Goal: Task Accomplishment & Management: Use online tool/utility

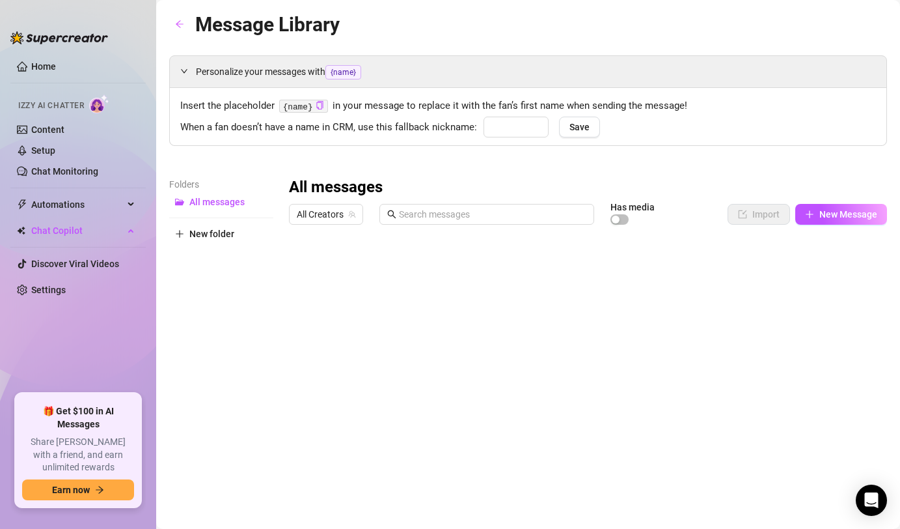
type input "babe"
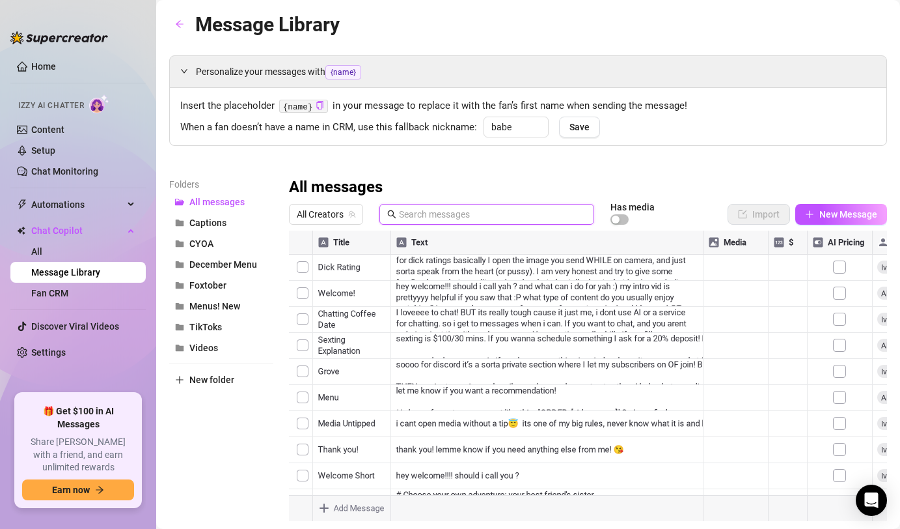
click at [416, 214] on input "text" at bounding box center [493, 214] width 188 height 14
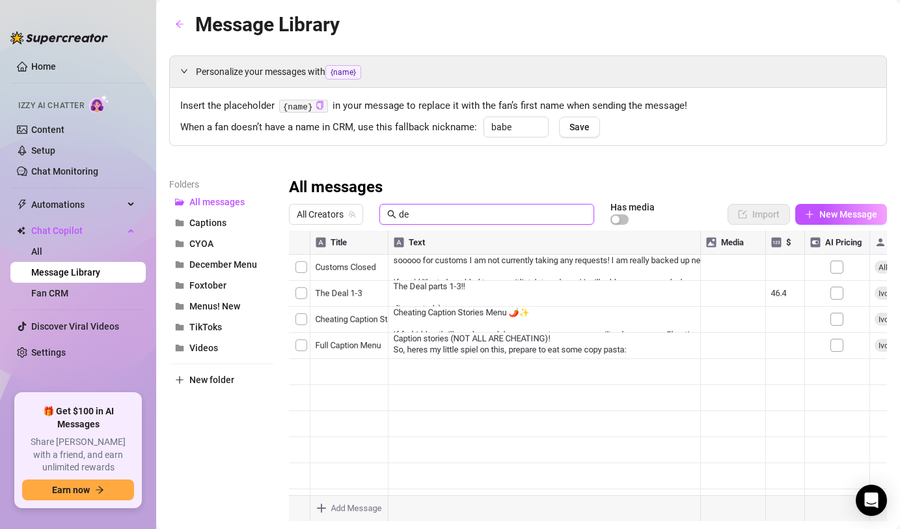
type input "d"
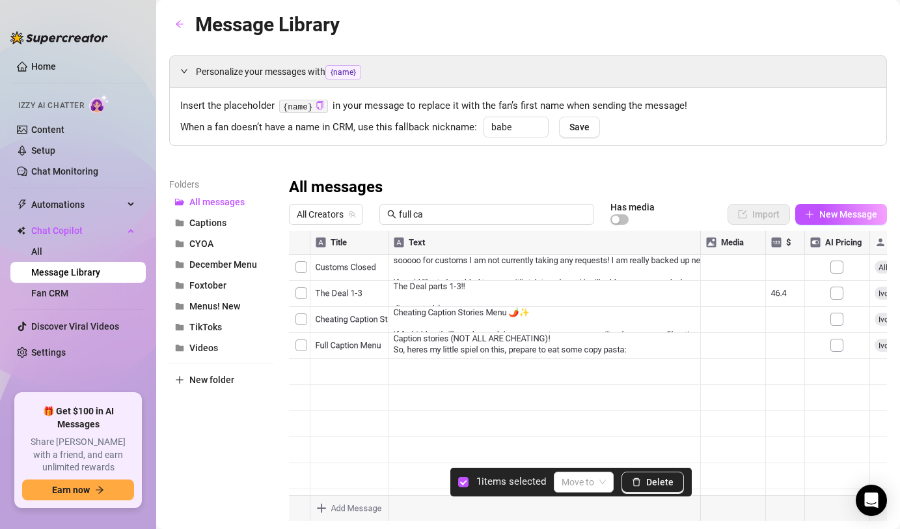
click at [299, 296] on div at bounding box center [588, 375] width 598 height 290
click at [643, 472] on button "Delete" at bounding box center [653, 481] width 63 height 21
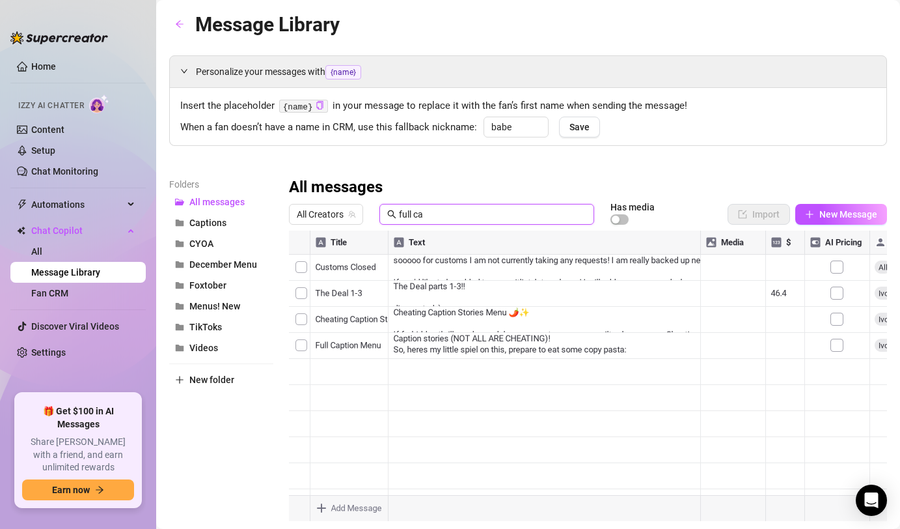
drag, startPoint x: 451, startPoint y: 219, endPoint x: 322, endPoint y: 189, distance: 131.6
click at [332, 193] on div "All messages All Creators full ca Has media Import New Message Title Text Media…" at bounding box center [588, 349] width 598 height 344
type input "tier"
click at [442, 405] on div at bounding box center [588, 375] width 598 height 290
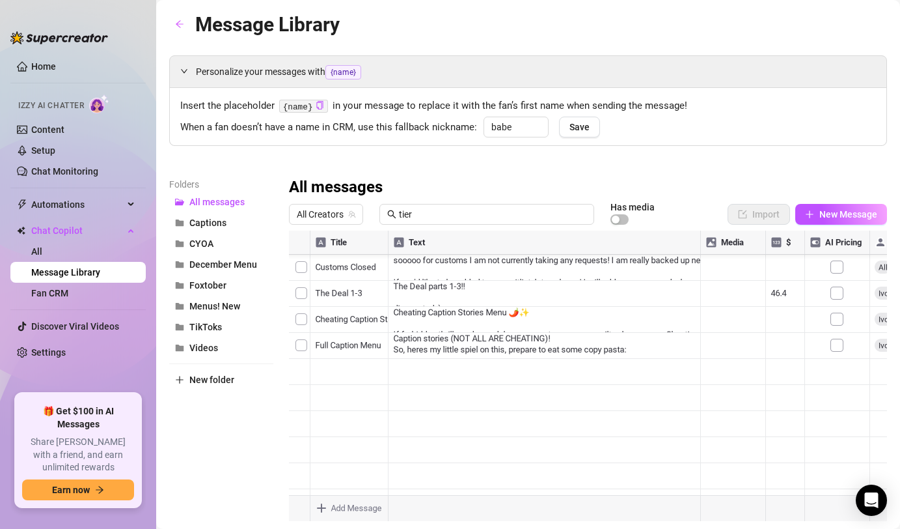
click at [442, 405] on div at bounding box center [588, 375] width 598 height 290
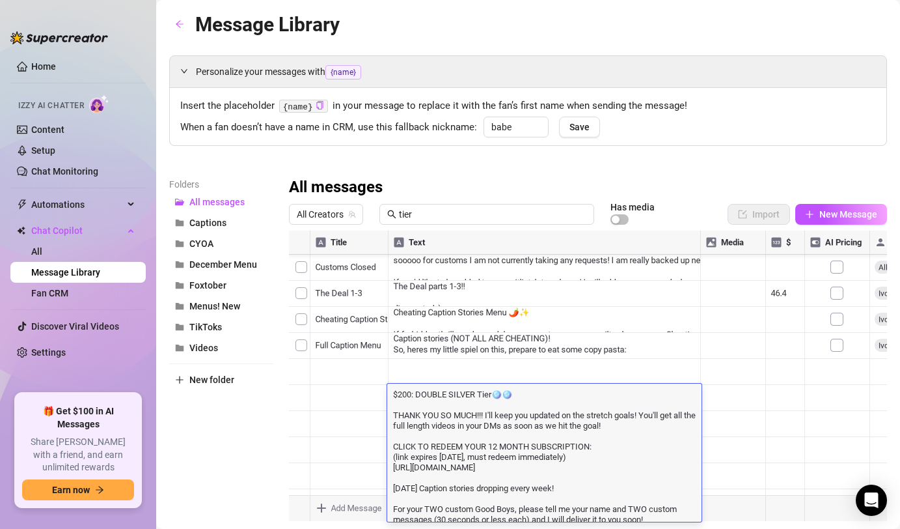
scroll to position [3, 0]
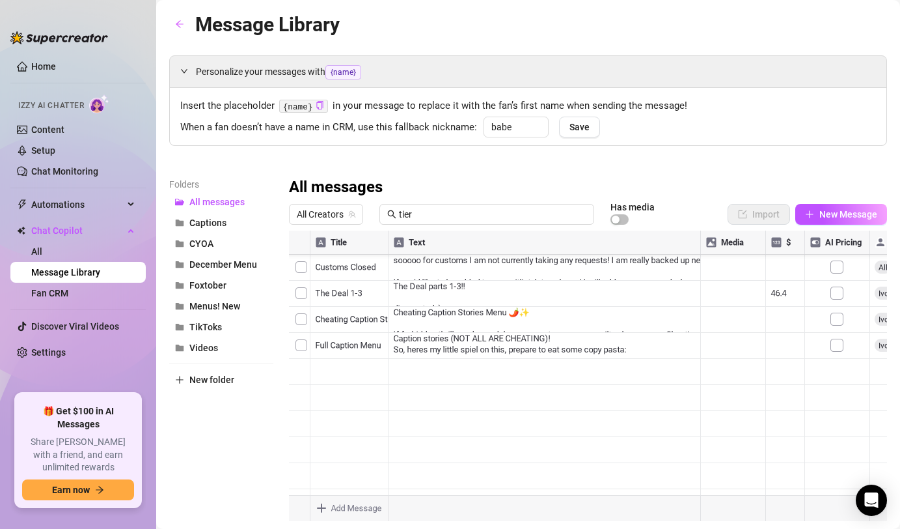
click at [274, 490] on div "Folders All messages Captions CYOA December Menu Foxtober Menus! New TikToks Vi…" at bounding box center [528, 349] width 718 height 344
